Goal: Task Accomplishment & Management: Complete application form

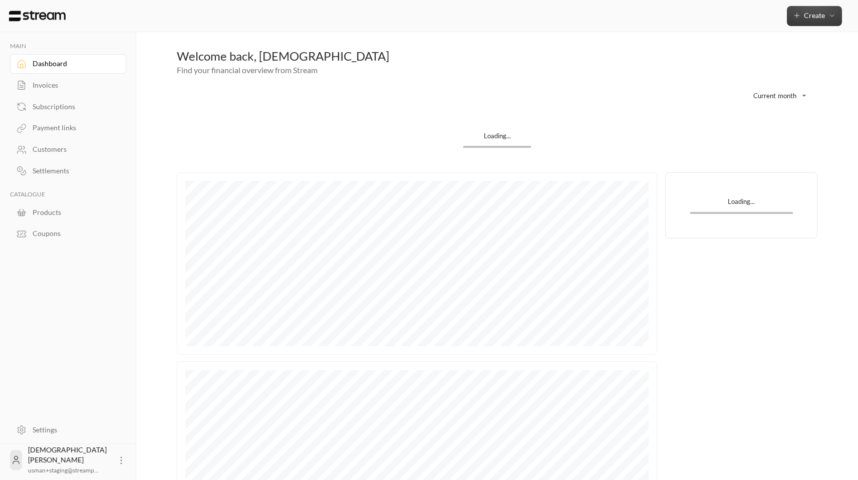
click at [807, 12] on span "Create" at bounding box center [814, 15] width 21 height 9
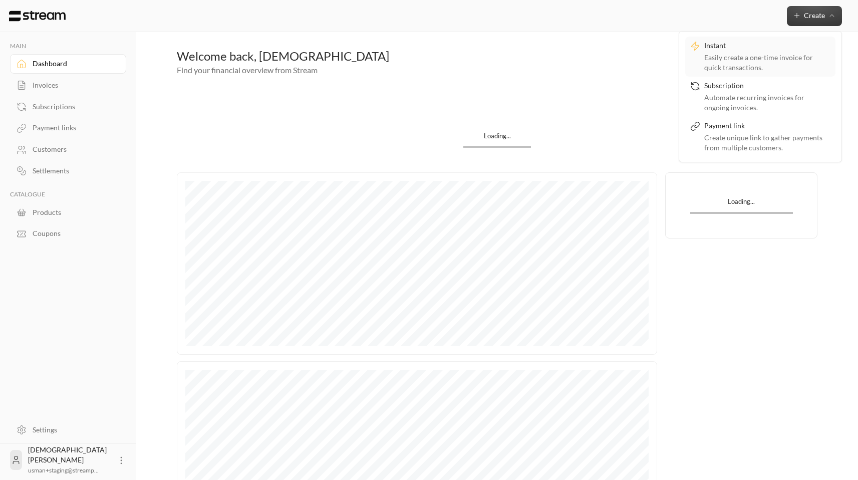
click at [761, 59] on div "Easily create a one-time invoice for quick transactions." at bounding box center [767, 63] width 126 height 20
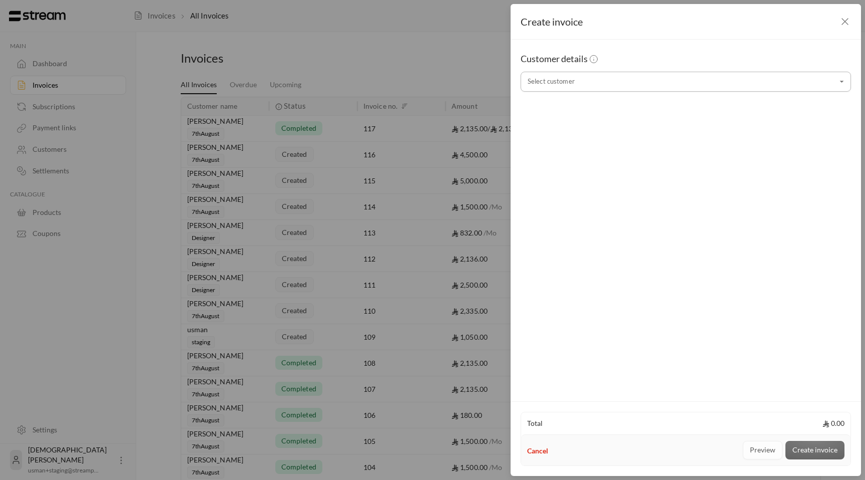
click at [594, 83] on input "Select customer" at bounding box center [686, 82] width 331 height 18
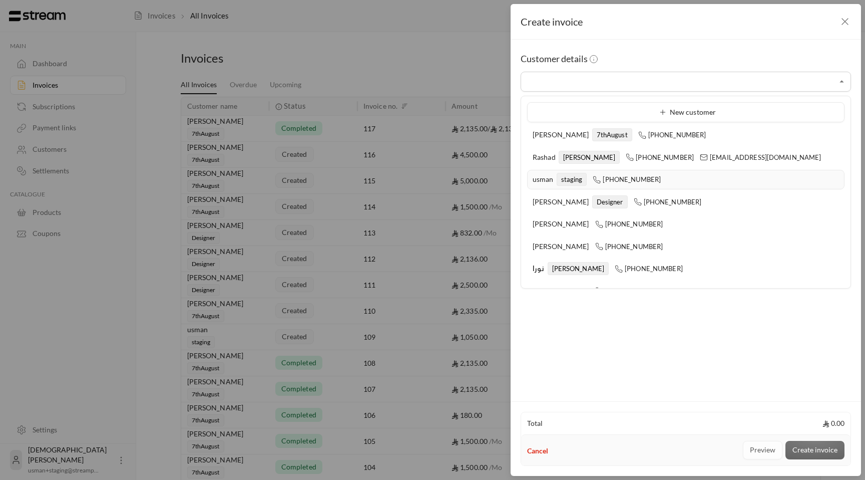
click at [578, 180] on span "staging" at bounding box center [572, 179] width 31 height 13
type input "**********"
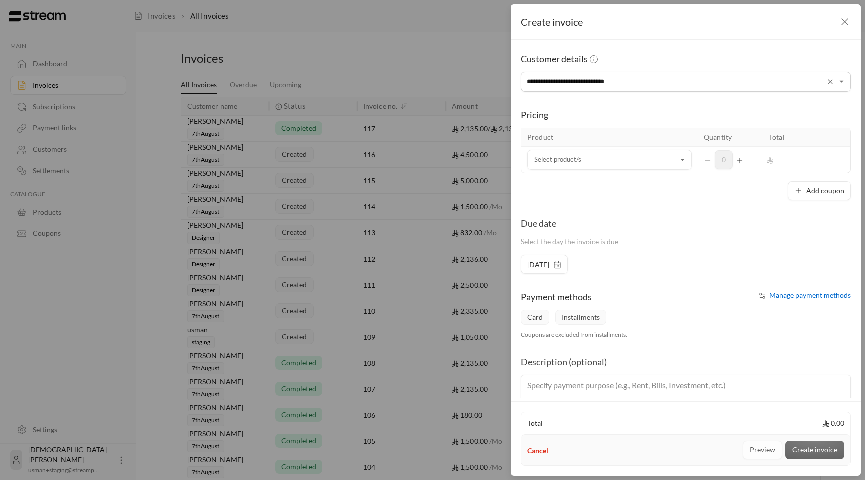
drag, startPoint x: 626, startPoint y: 140, endPoint x: 623, endPoint y: 148, distance: 8.6
click at [626, 140] on th "Product" at bounding box center [609, 137] width 177 height 19
click at [620, 159] on input "Select customer" at bounding box center [609, 160] width 165 height 18
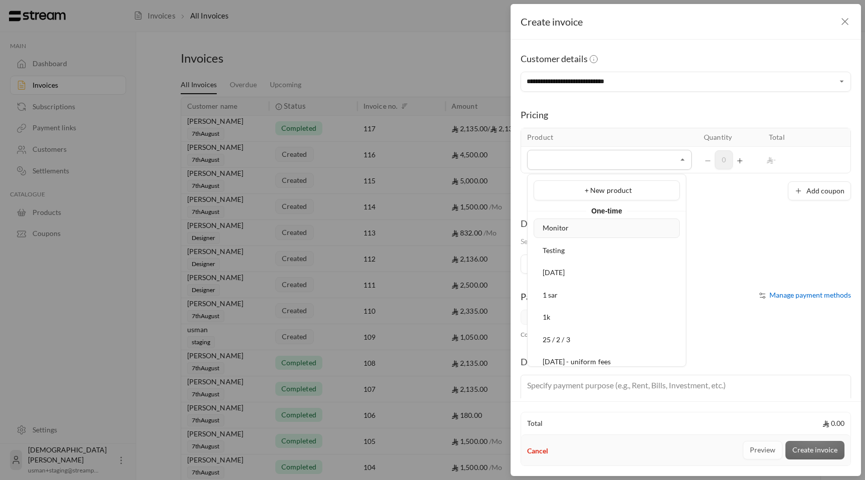
click at [592, 233] on li "Monitor" at bounding box center [607, 228] width 146 height 20
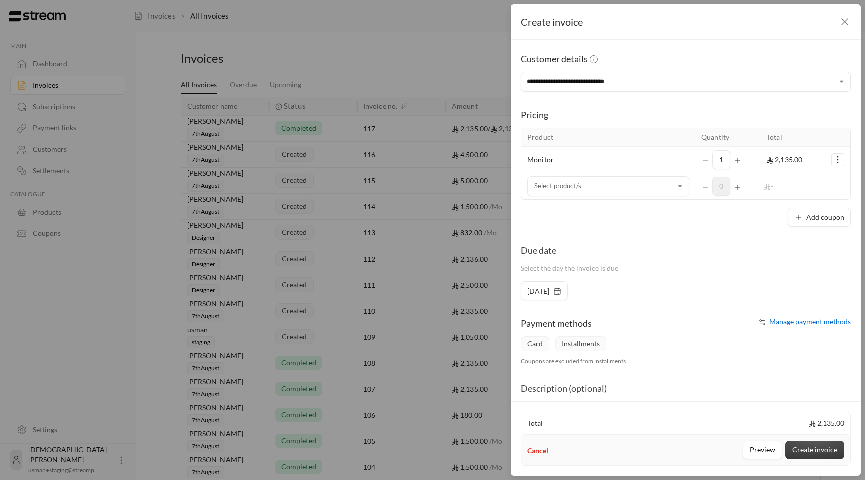
click at [832, 453] on button "Create invoice" at bounding box center [815, 450] width 59 height 19
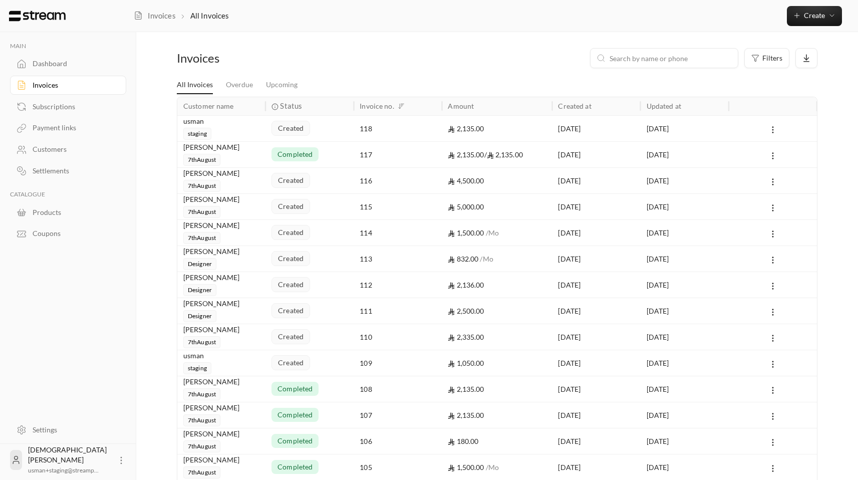
click at [242, 126] on div "usman" at bounding box center [221, 121] width 76 height 11
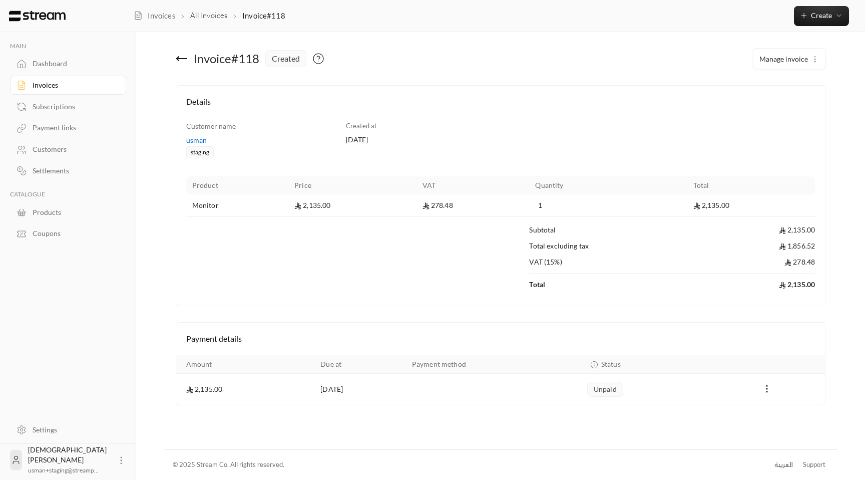
click at [197, 142] on div "usman" at bounding box center [261, 140] width 150 height 10
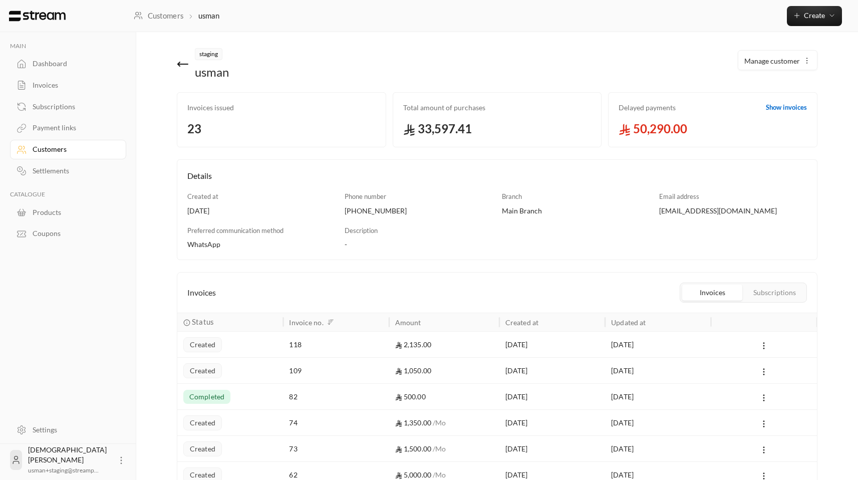
click at [780, 59] on span "Manage customer" at bounding box center [772, 61] width 56 height 11
click at [762, 93] on link "Edit" at bounding box center [776, 90] width 62 height 18
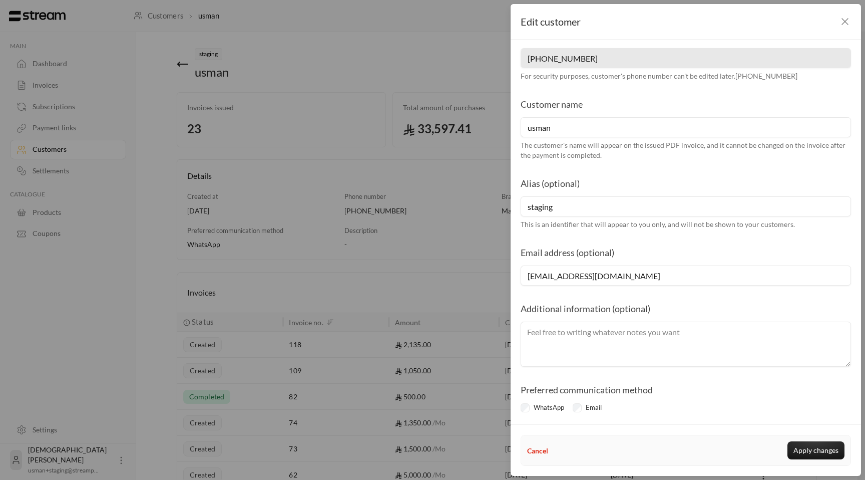
scroll to position [28, 0]
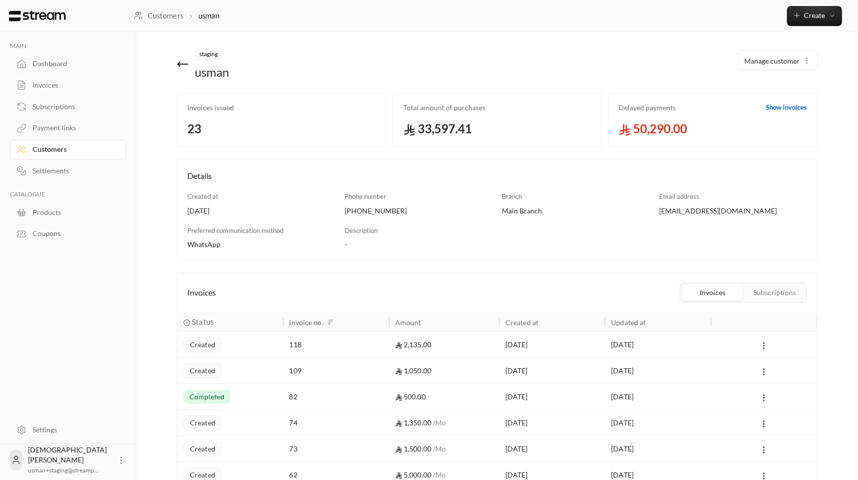
click at [52, 430] on div "Settings" at bounding box center [73, 430] width 81 height 10
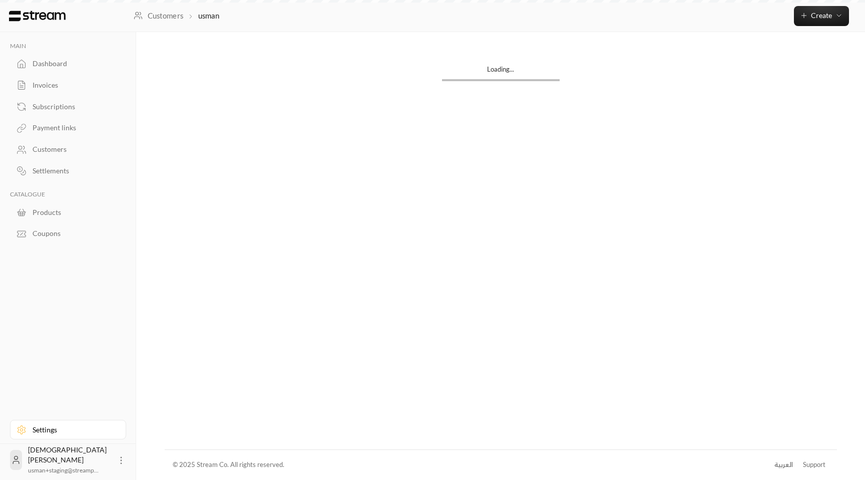
click at [42, 428] on div "Settings" at bounding box center [73, 430] width 81 height 10
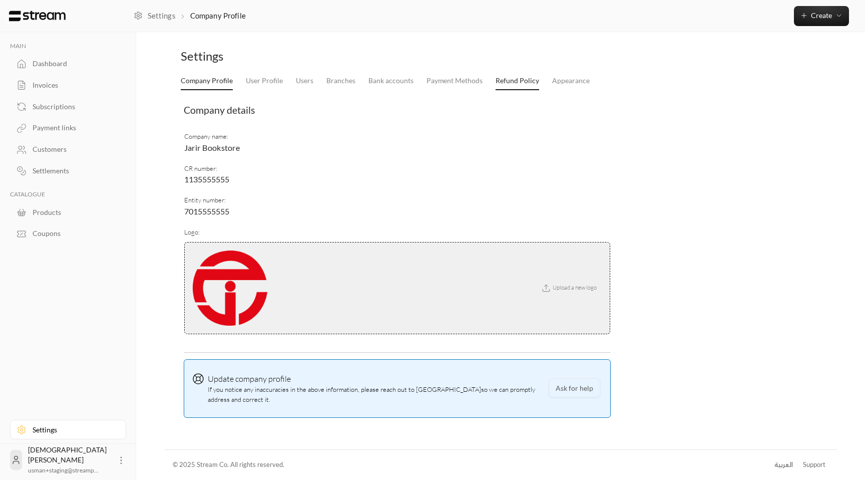
click at [523, 78] on link "Refund Policy" at bounding box center [518, 81] width 44 height 18
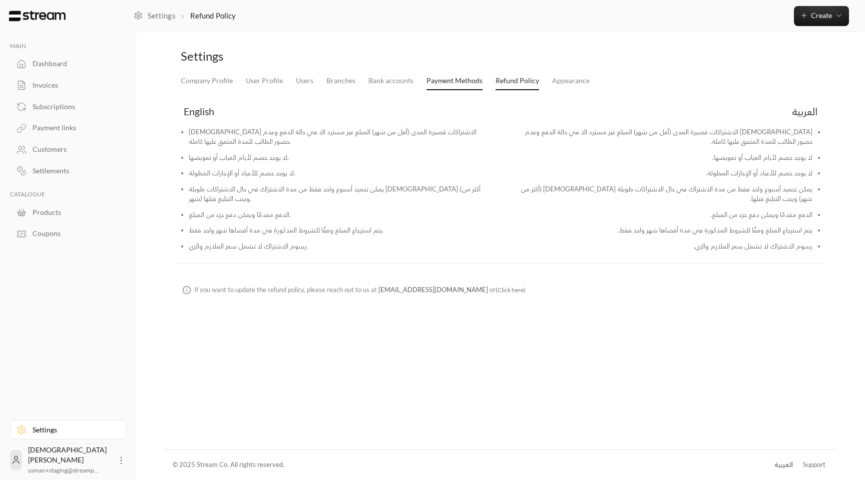
click at [466, 77] on link "Payment Methods" at bounding box center [455, 81] width 56 height 18
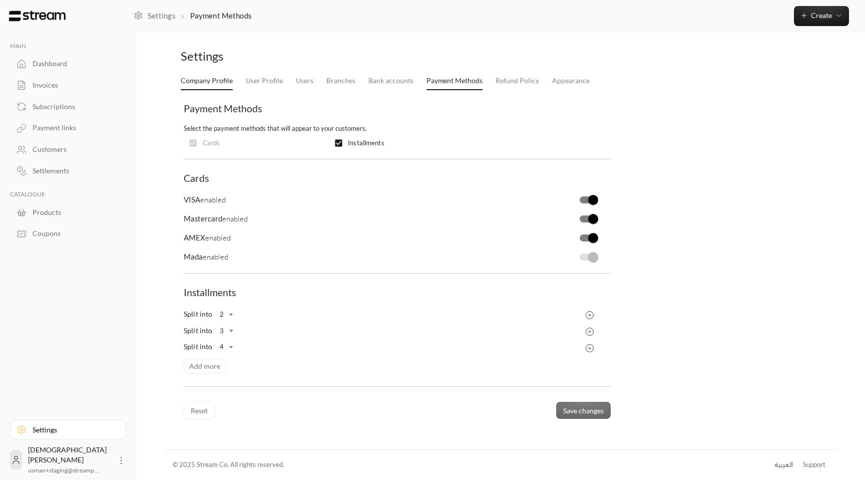
drag, startPoint x: 197, startPoint y: 82, endPoint x: 195, endPoint y: 87, distance: 5.6
click at [197, 82] on link "Company Profile" at bounding box center [207, 81] width 52 height 18
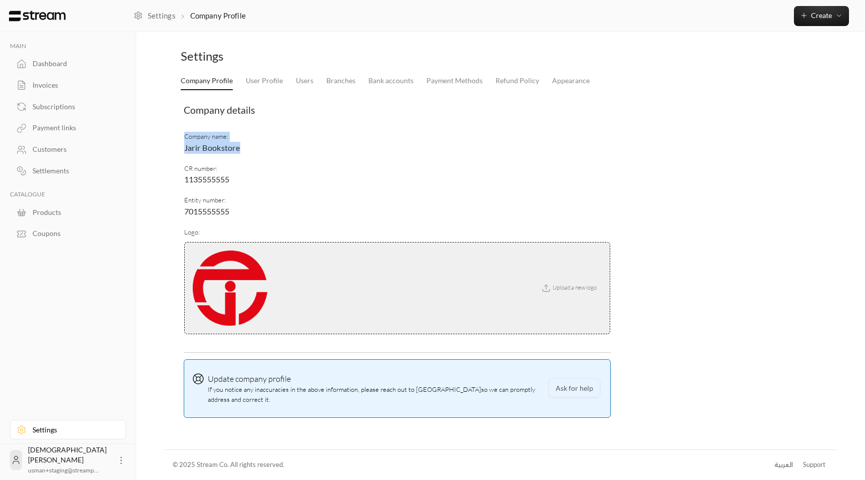
drag, startPoint x: 248, startPoint y: 153, endPoint x: 182, endPoint y: 144, distance: 66.3
click at [182, 144] on div "Company name : Jarir Bookstore CR number : 1135555555 Entity number : 701555555…" at bounding box center [397, 236] width 437 height 218
copy tbody "Company name : Jarir Bookstore"
